Goal: Find specific page/section: Find specific page/section

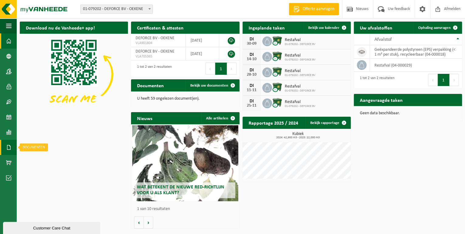
click at [13, 146] on link "Documenten" at bounding box center [8, 147] width 17 height 15
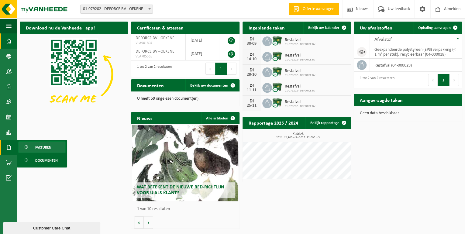
click at [38, 149] on span "Facturen" at bounding box center [43, 148] width 16 height 12
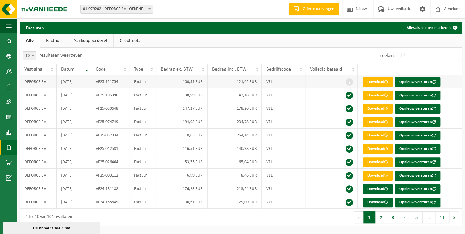
drag, startPoint x: 84, startPoint y: 83, endPoint x: 53, endPoint y: 79, distance: 31.6
click at [53, 79] on tr "DEFORCE BV 2025-08-31 VF25-121754 Factuur 100,51 EUR 121,62 EUR VEL Download Op…" at bounding box center [241, 81] width 442 height 13
click at [46, 39] on link "Factuur" at bounding box center [53, 41] width 27 height 14
